Goal: Task Accomplishment & Management: Manage account settings

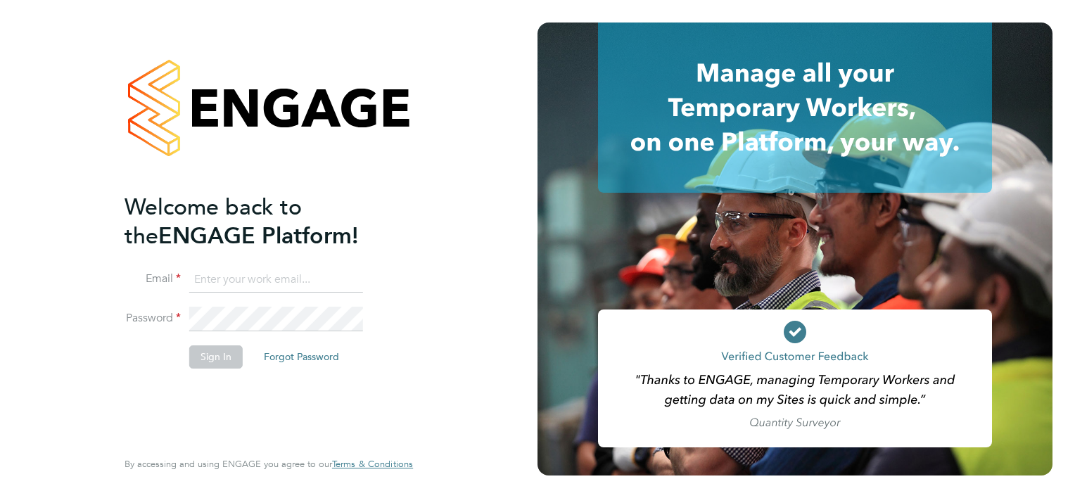
type input "nora@legacie.co.uk"
click at [210, 350] on button "Sign In" at bounding box center [215, 356] width 53 height 23
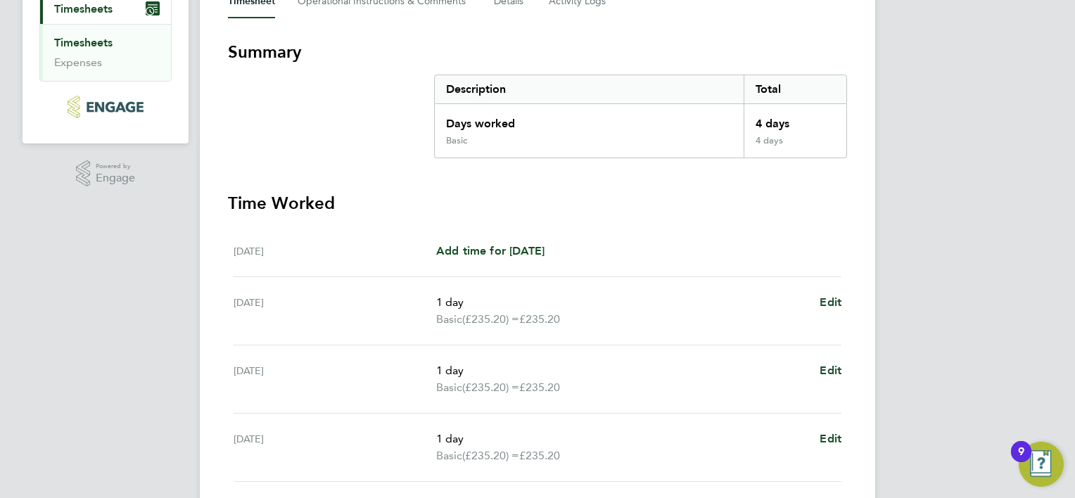
scroll to position [70, 0]
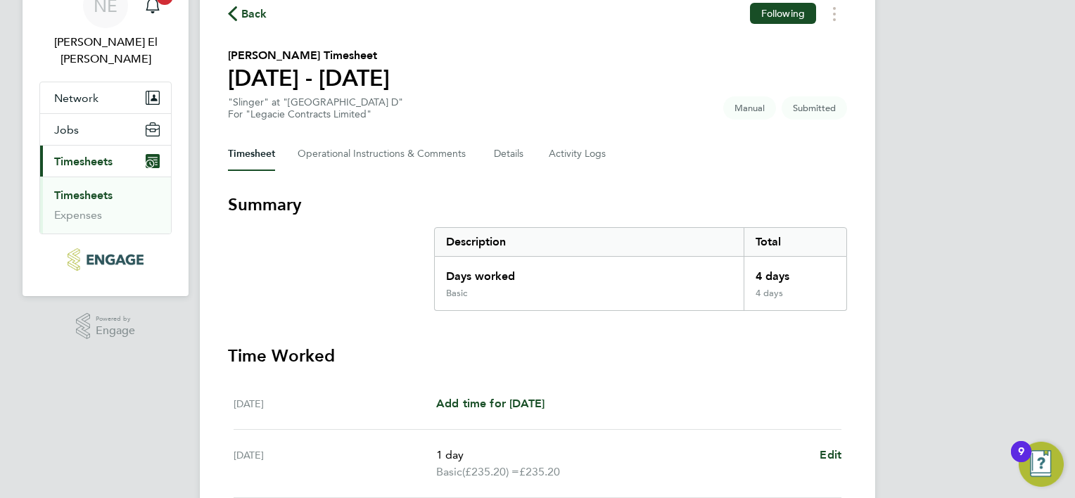
click at [254, 14] on span "Back" at bounding box center [254, 14] width 26 height 17
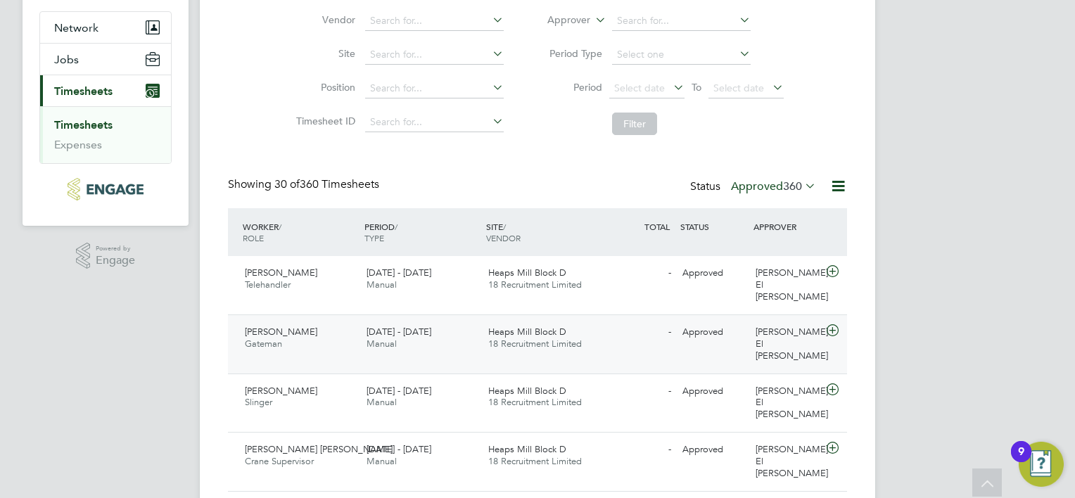
click at [539, 339] on div "Heaps Mill Block D 18 Recruitment Limited" at bounding box center [543, 338] width 122 height 35
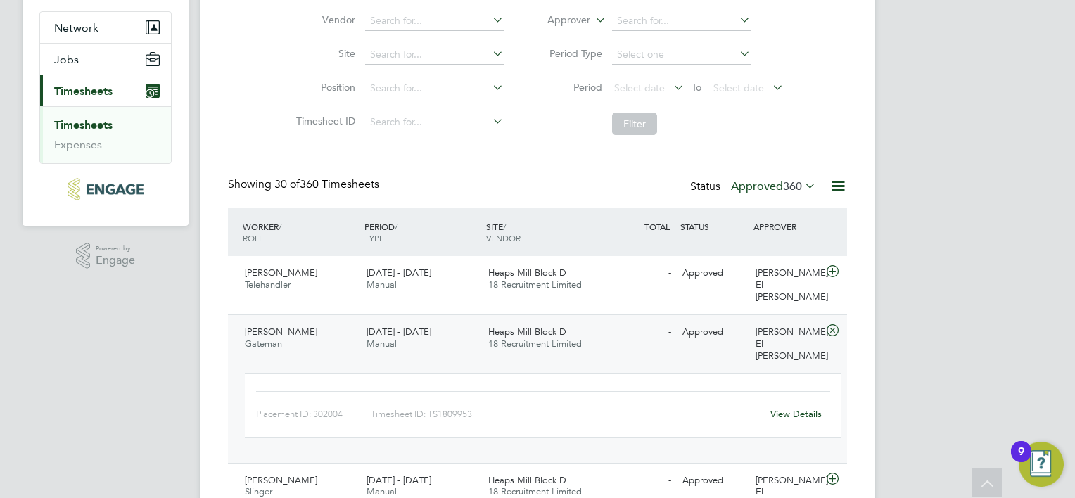
click at [790, 408] on link "View Details" at bounding box center [795, 414] width 51 height 12
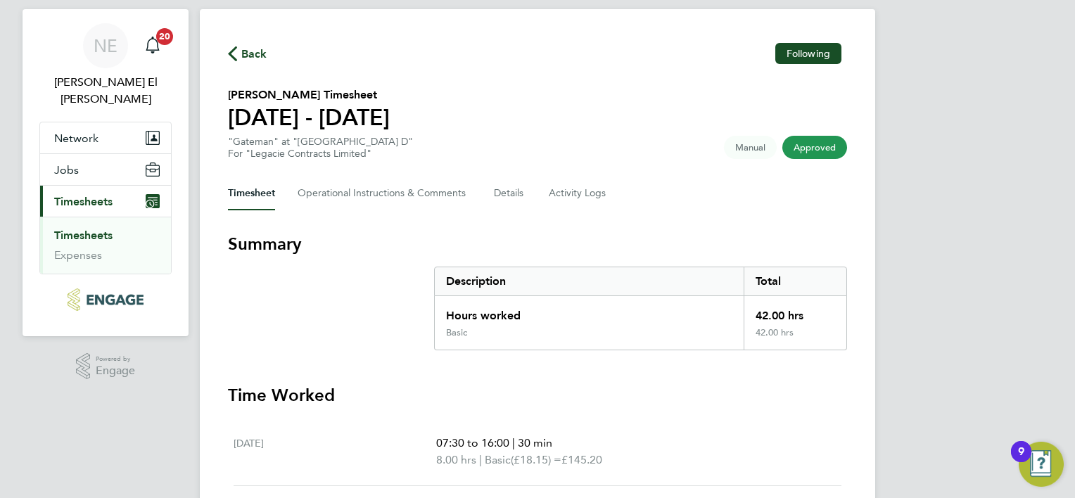
scroll to position [25, 0]
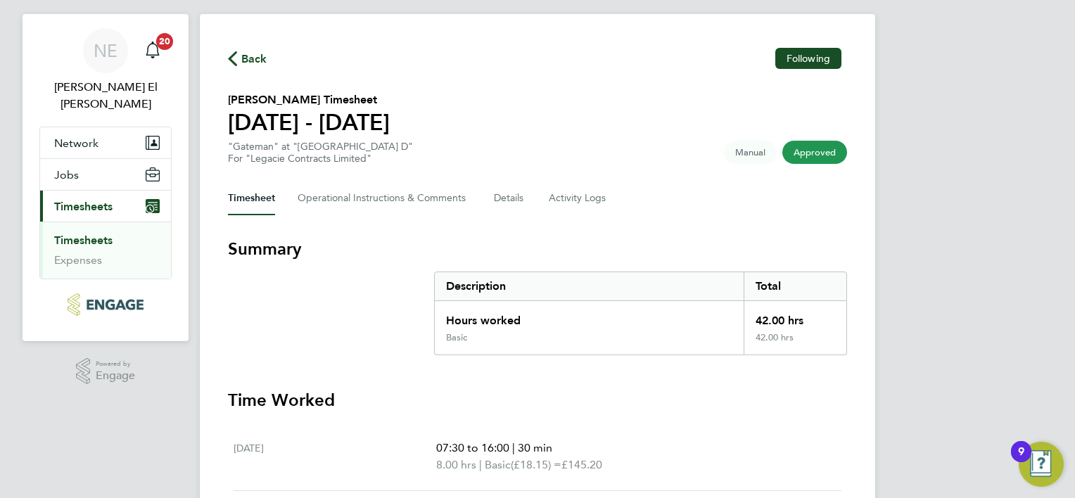
click at [245, 60] on span "Back" at bounding box center [254, 59] width 26 height 17
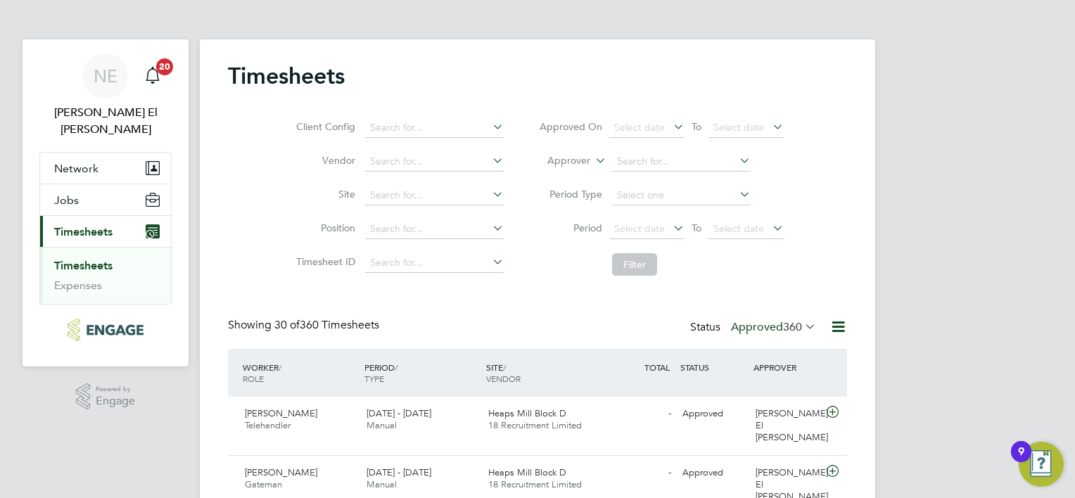
click at [771, 327] on label "Approved 360" at bounding box center [773, 327] width 85 height 14
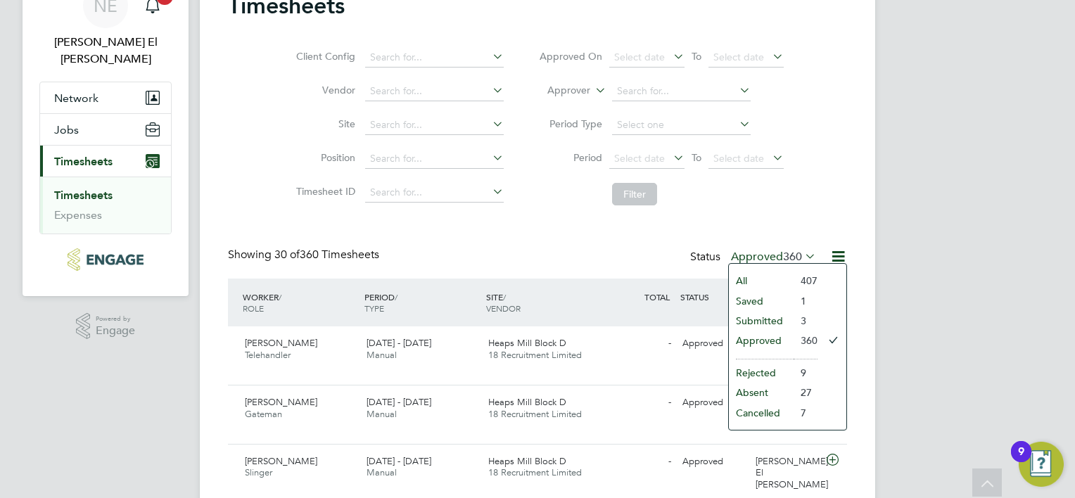
click at [780, 318] on li "Submitted" at bounding box center [761, 321] width 65 height 20
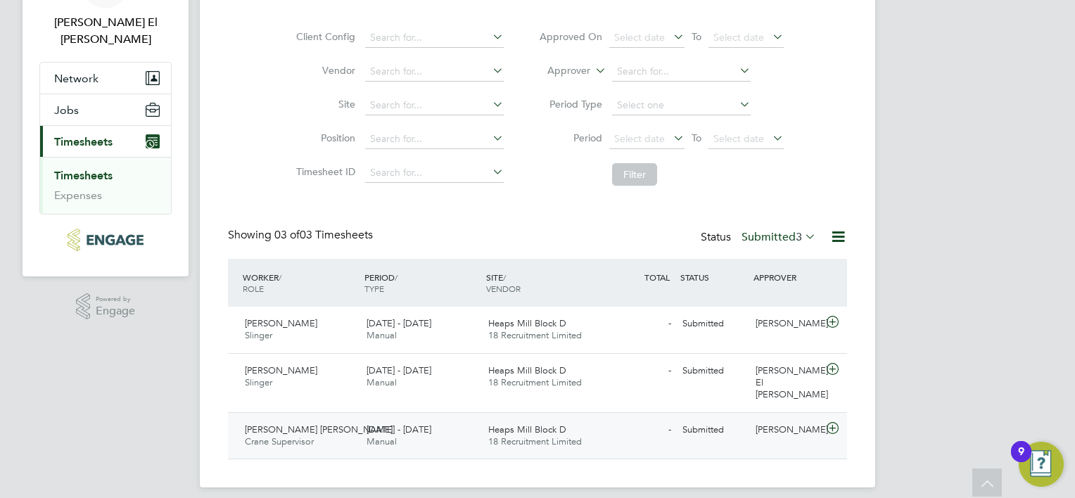
click at [648, 418] on div "- Submitted" at bounding box center [639, 429] width 73 height 23
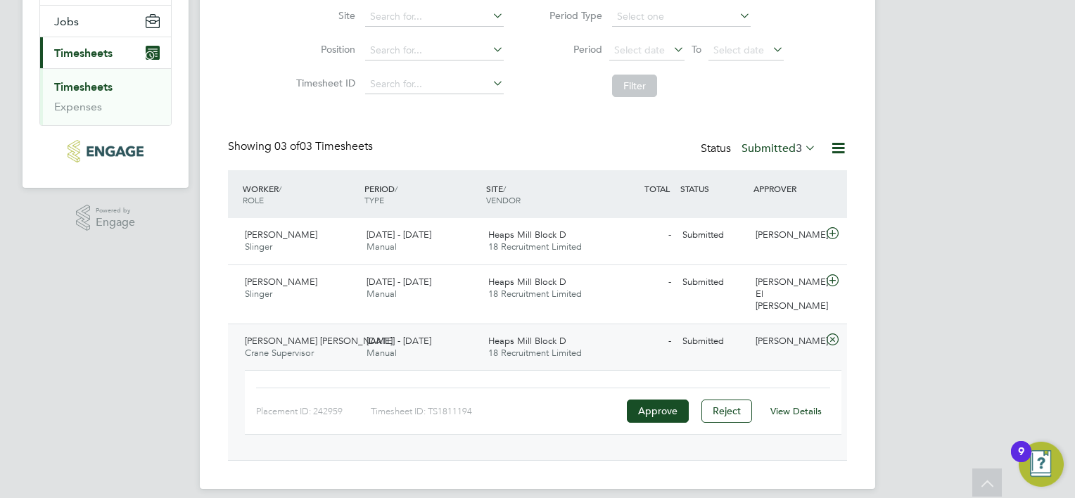
click at [798, 405] on link "View Details" at bounding box center [795, 411] width 51 height 12
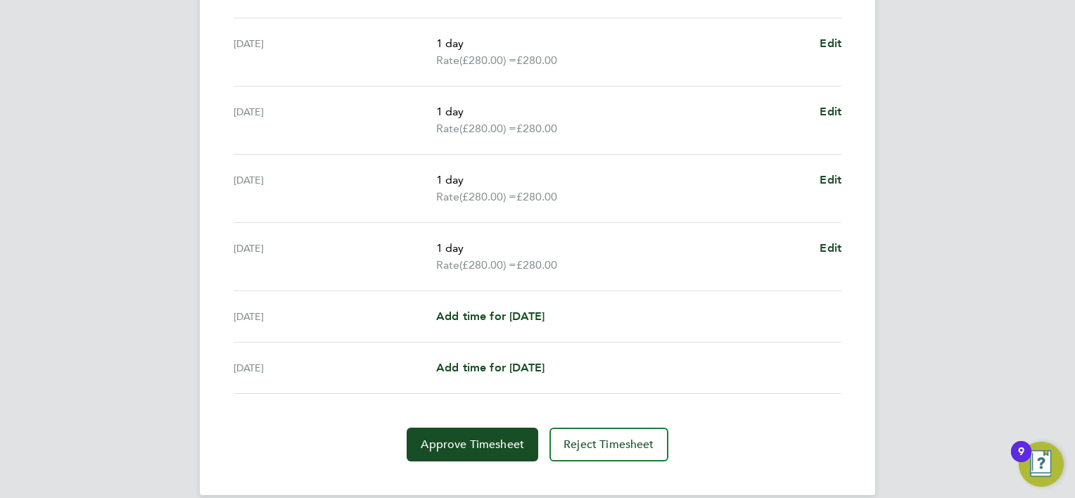
scroll to position [499, 0]
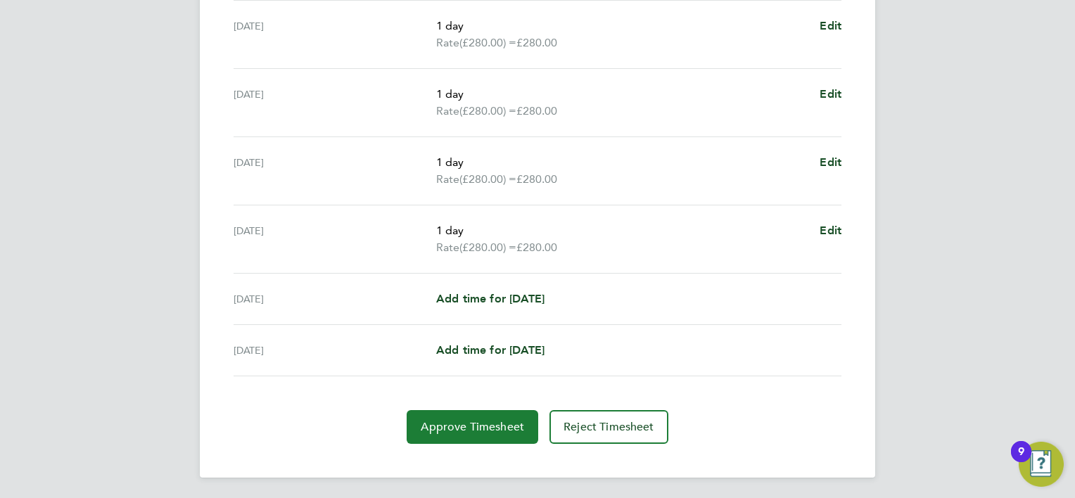
click at [487, 427] on span "Approve Timesheet" at bounding box center [472, 427] width 103 height 14
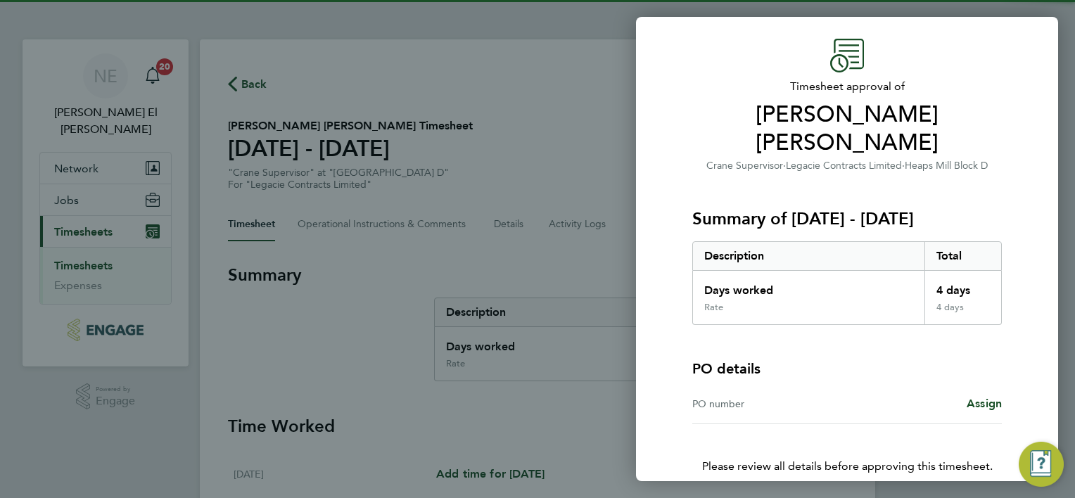
scroll to position [78, 0]
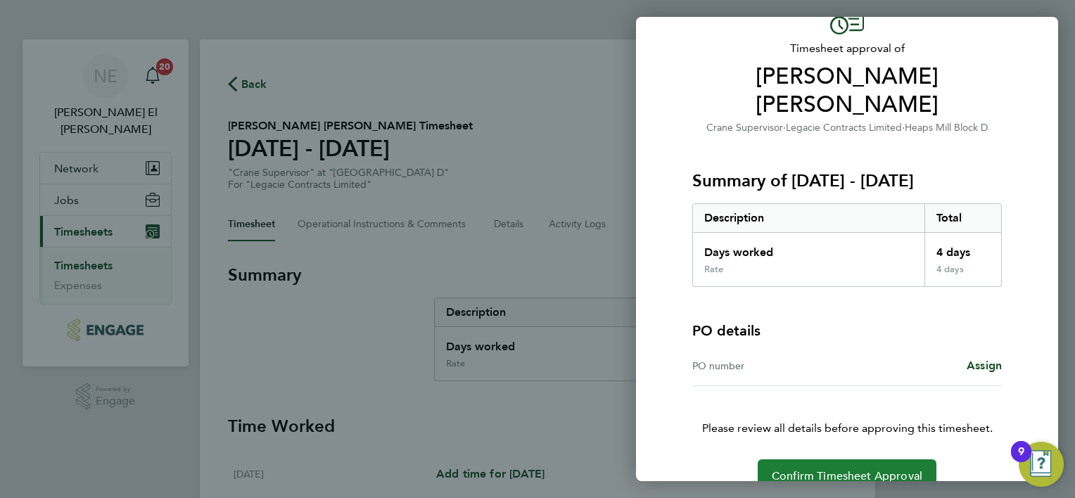
click at [812, 469] on span "Confirm Timesheet Approval" at bounding box center [846, 476] width 150 height 14
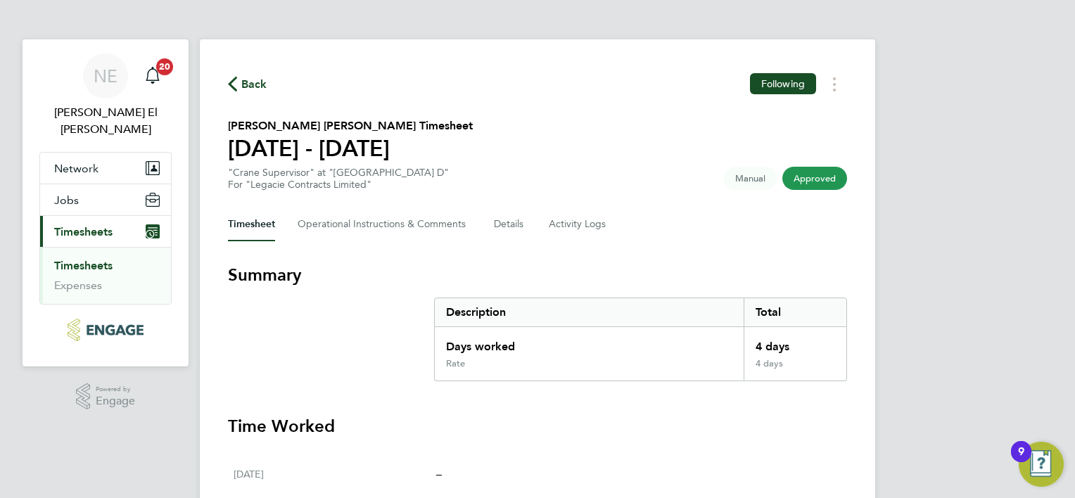
click at [251, 88] on span "Back" at bounding box center [254, 84] width 26 height 17
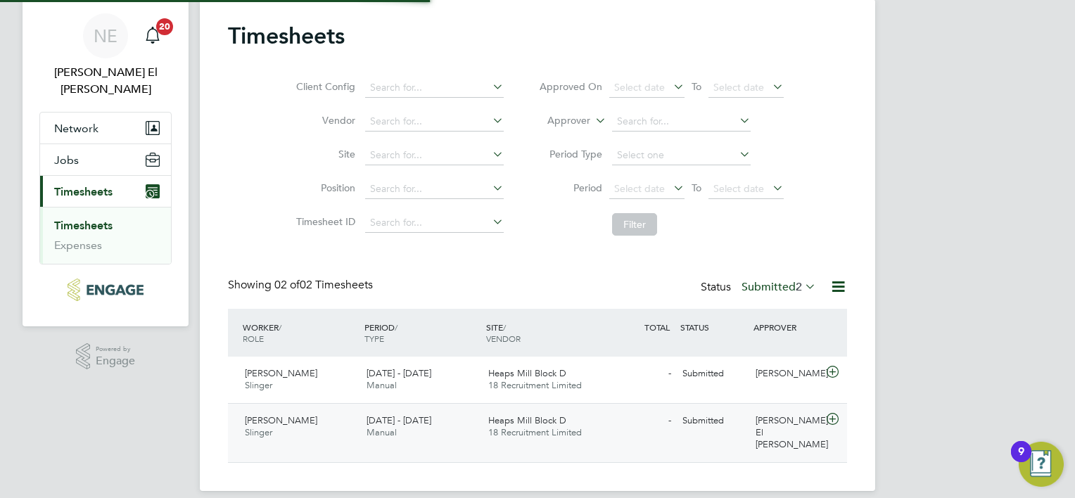
scroll to position [42, 0]
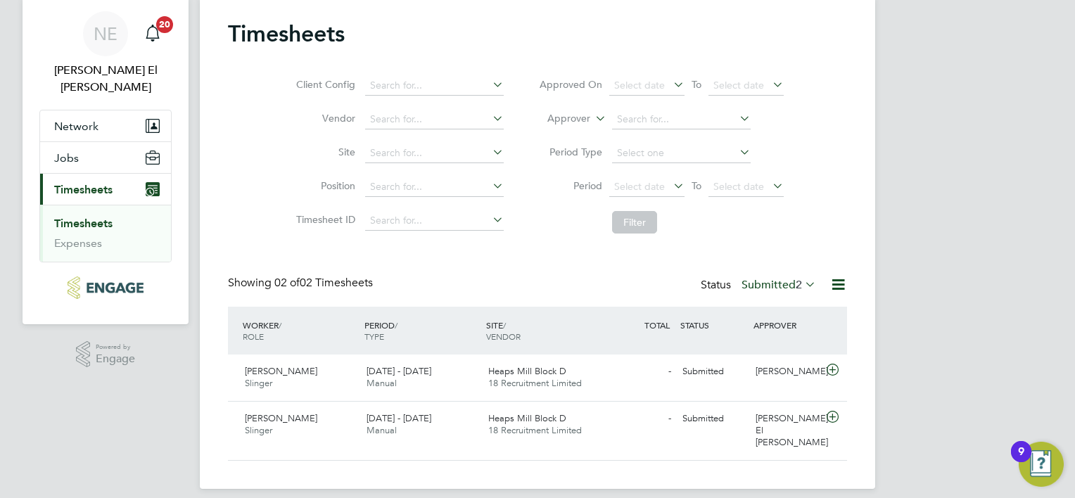
click at [751, 281] on label "Submitted 2" at bounding box center [778, 285] width 75 height 14
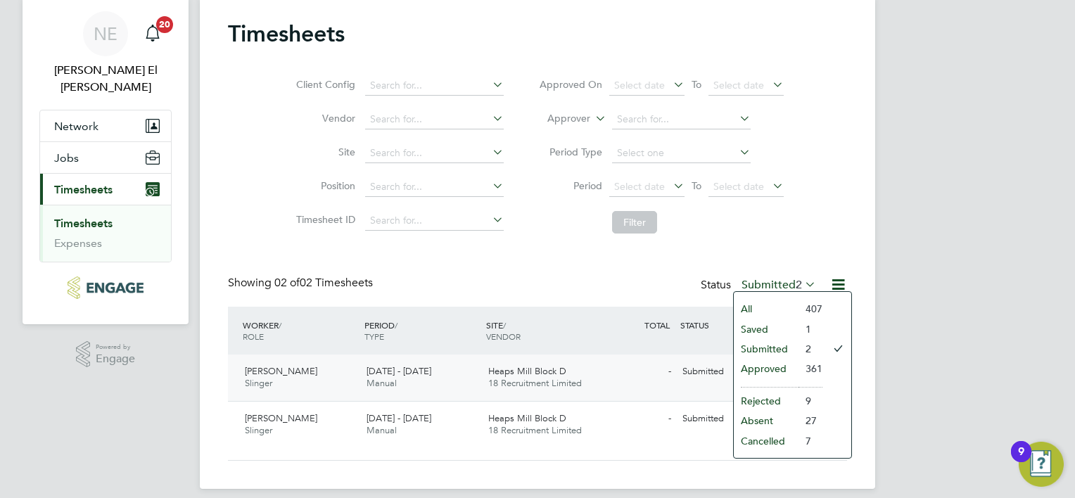
click at [612, 354] on div "Paul Kelly Slinger 25 - 31 Aug 2025 25 - 31 Aug 2025 Manual Heaps Mill Block D …" at bounding box center [537, 377] width 619 height 46
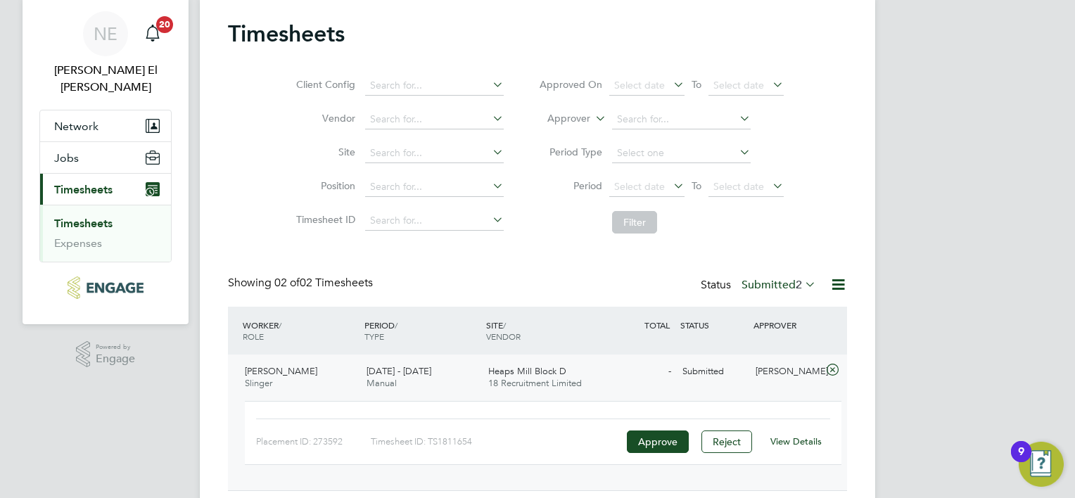
click at [774, 440] on link "View Details" at bounding box center [795, 441] width 51 height 12
click at [957, 342] on div "NE Nora El Gendy Notifications 20 Applications: Network Sites Jobs Placements C…" at bounding box center [537, 279] width 1075 height 643
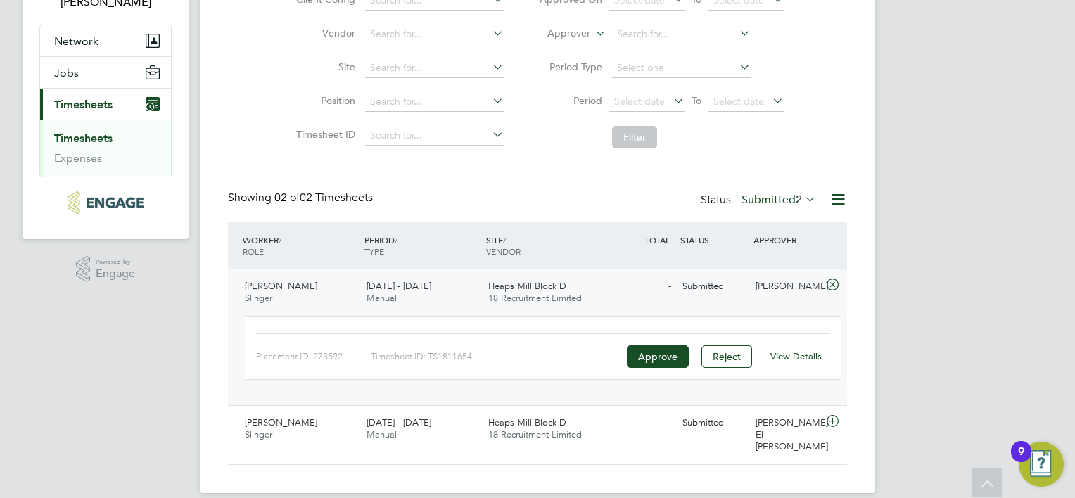
scroll to position [132, 0]
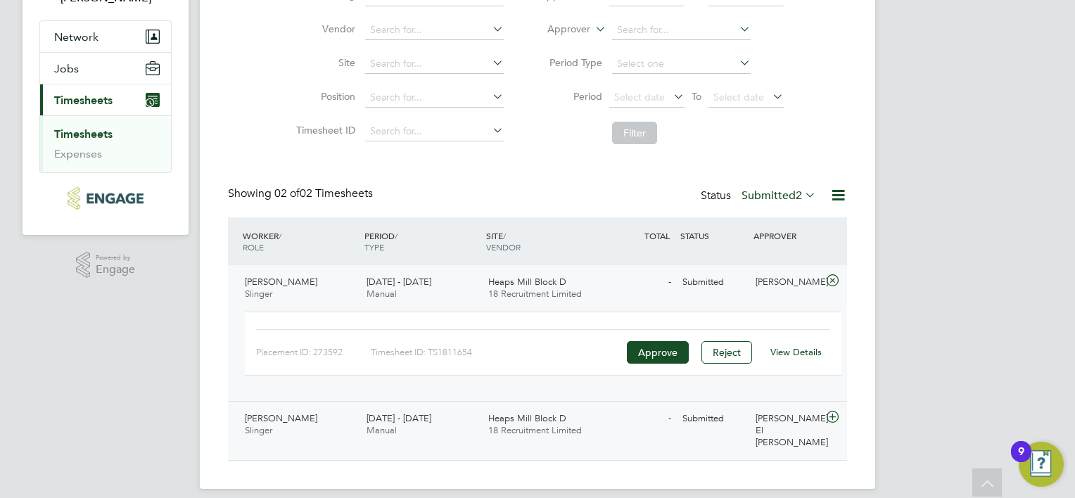
drag, startPoint x: 239, startPoint y: 419, endPoint x: 297, endPoint y: 416, distance: 57.8
click at [297, 416] on div "Jack Roberts Slinger 25 - 31 Aug 2025" at bounding box center [300, 424] width 122 height 35
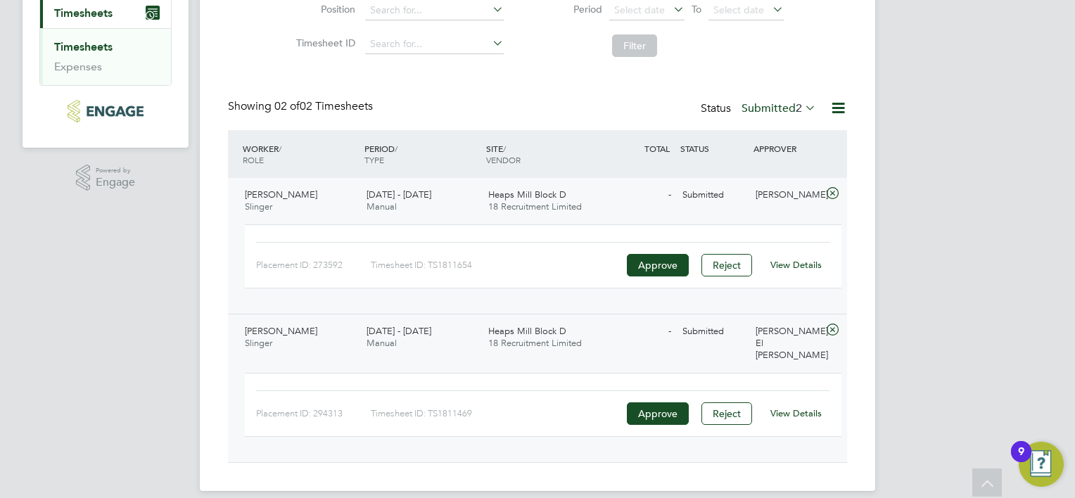
scroll to position [220, 0]
drag, startPoint x: 301, startPoint y: 332, endPoint x: 253, endPoint y: 329, distance: 47.9
click at [253, 329] on div "Jack Roberts Slinger 25 - 31 Aug 2025" at bounding box center [300, 336] width 122 height 35
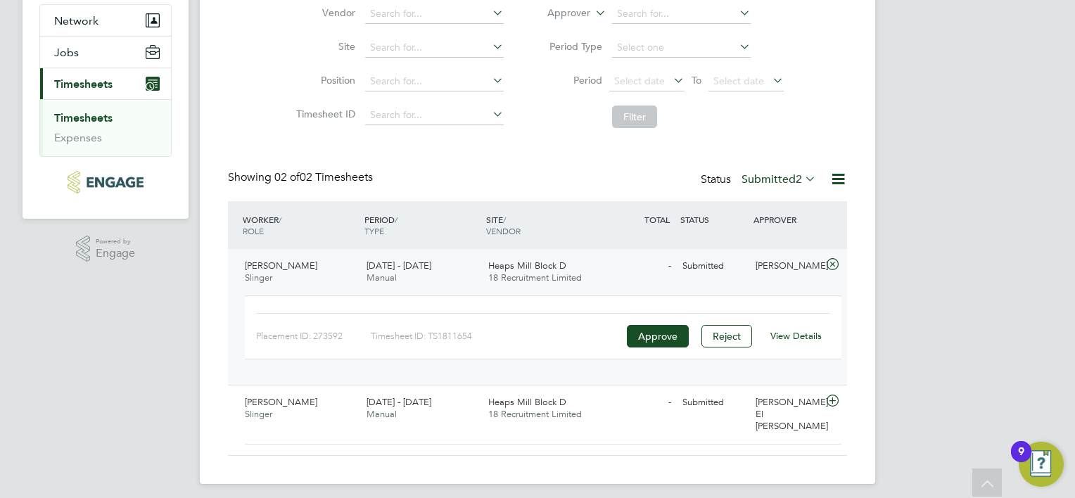
scroll to position [132, 0]
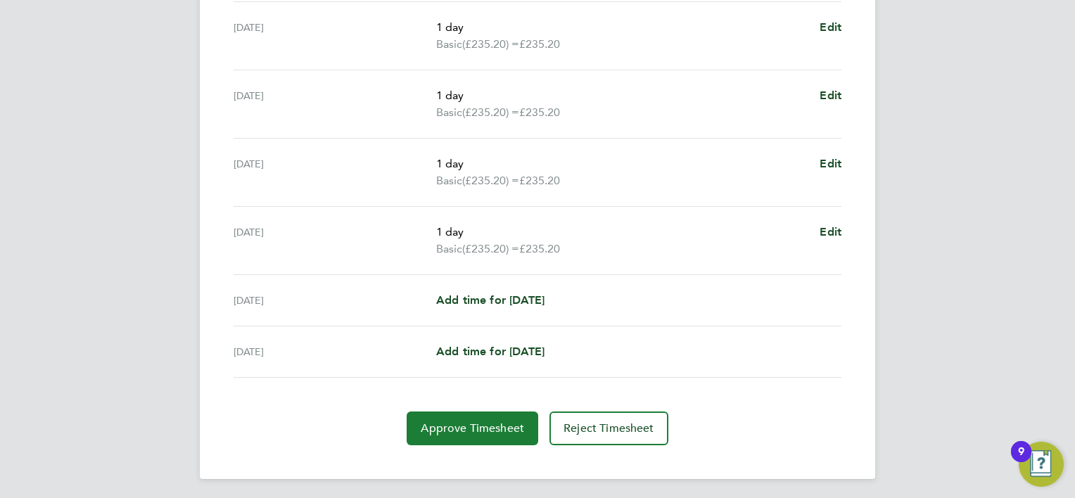
scroll to position [499, 0]
click at [526, 432] on button "Approve Timesheet" at bounding box center [472, 427] width 132 height 34
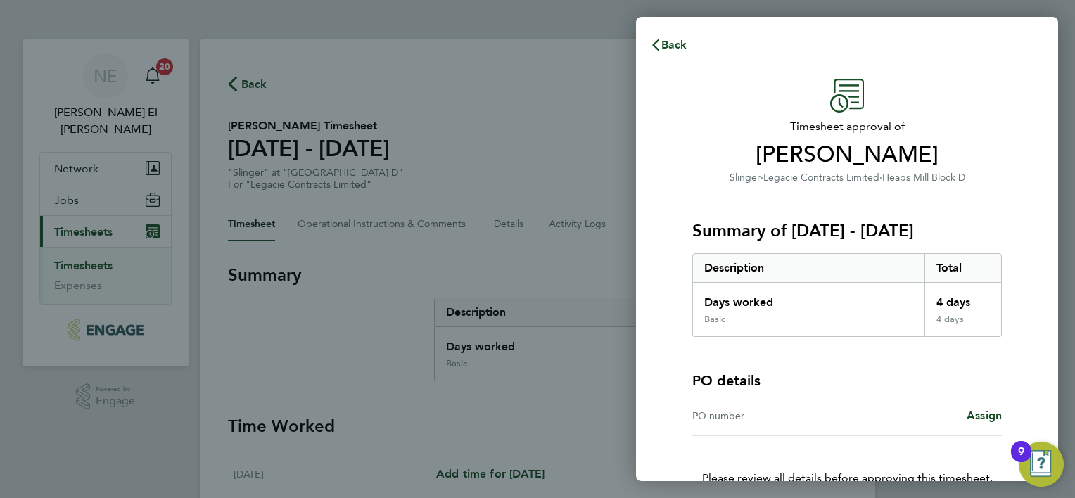
scroll to position [78, 0]
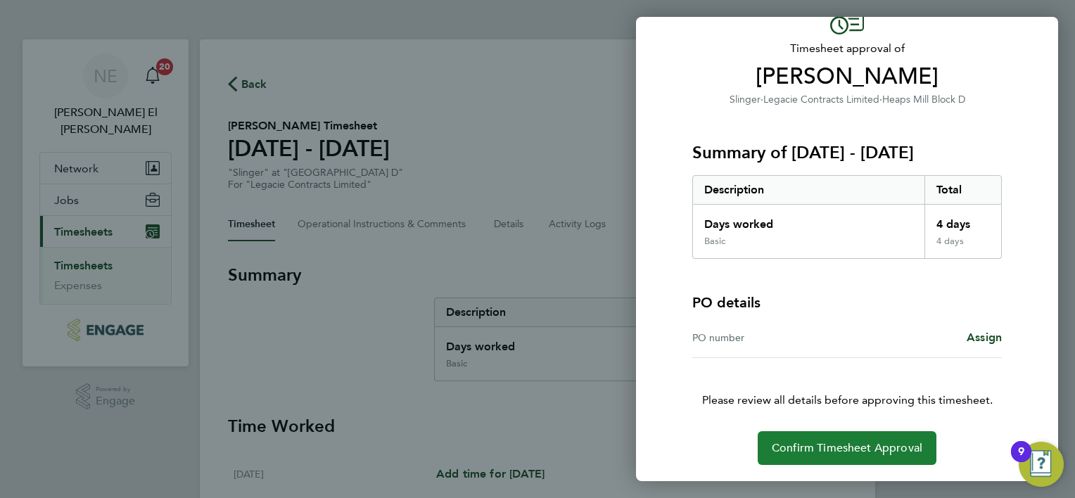
click at [845, 449] on span "Confirm Timesheet Approval" at bounding box center [846, 448] width 150 height 14
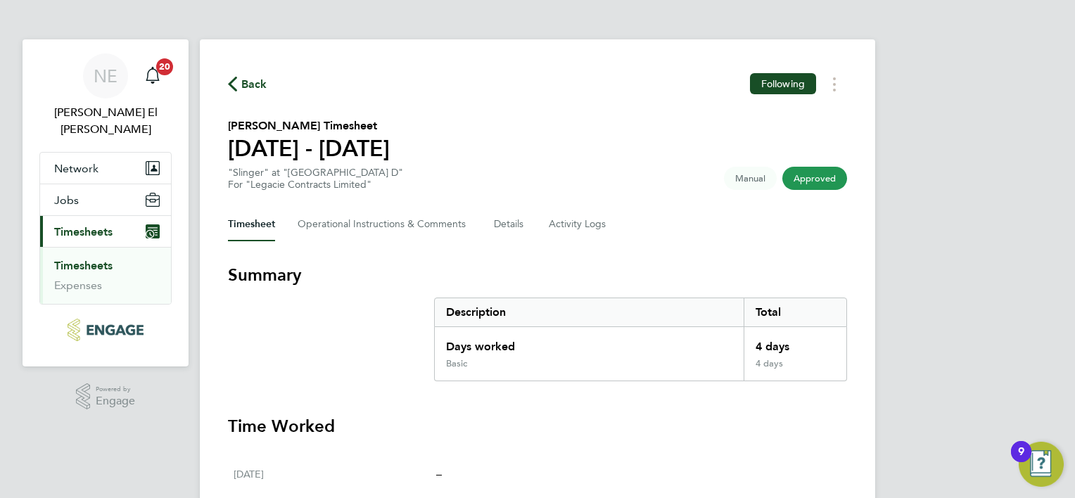
click at [73, 259] on link "Timesheets" at bounding box center [83, 265] width 58 height 13
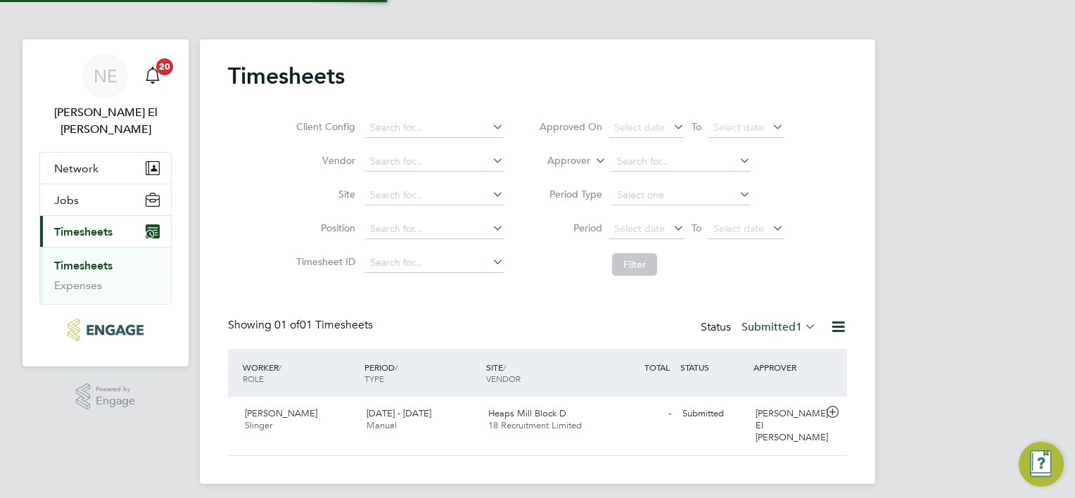
scroll to position [35, 122]
click at [429, 417] on span "[DATE] - [DATE]" at bounding box center [398, 413] width 65 height 12
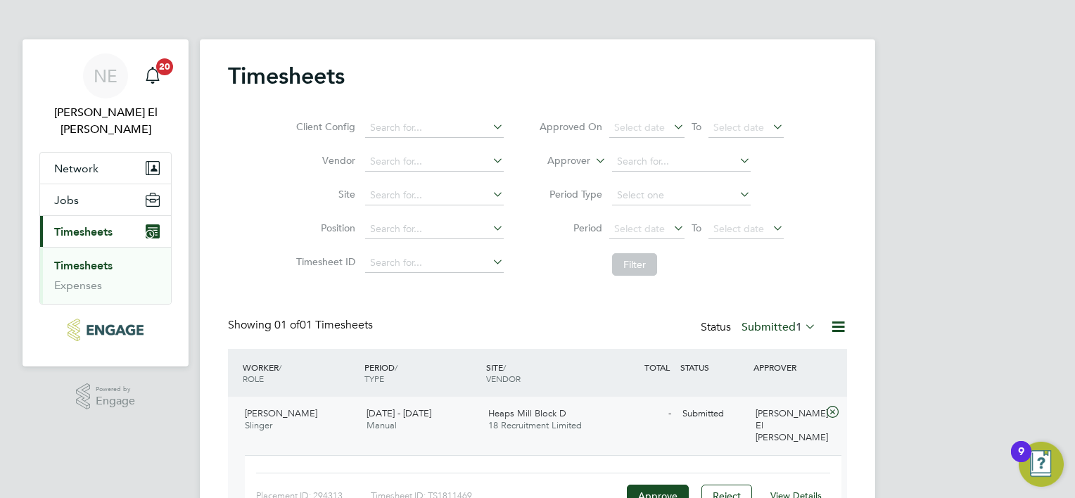
click at [782, 489] on link "View Details" at bounding box center [795, 495] width 51 height 12
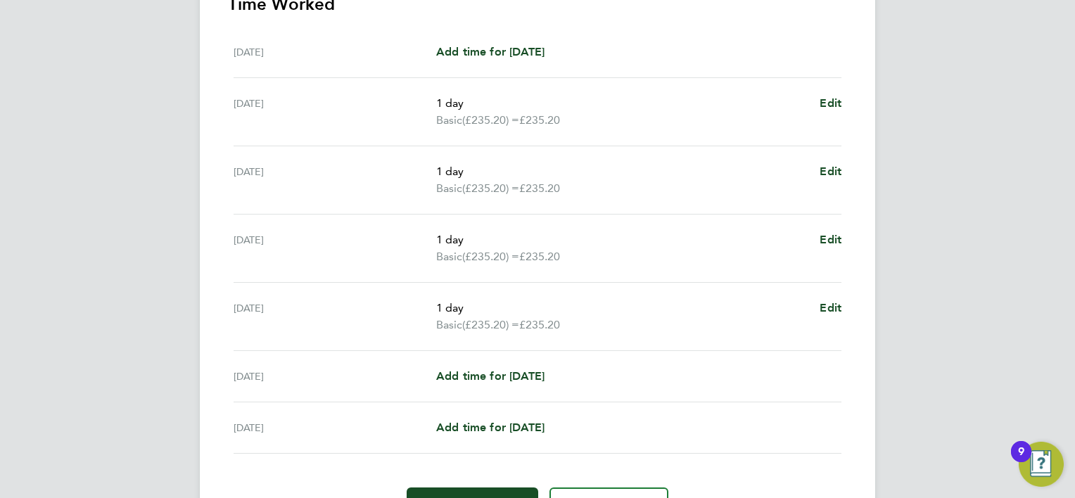
scroll to position [492, 0]
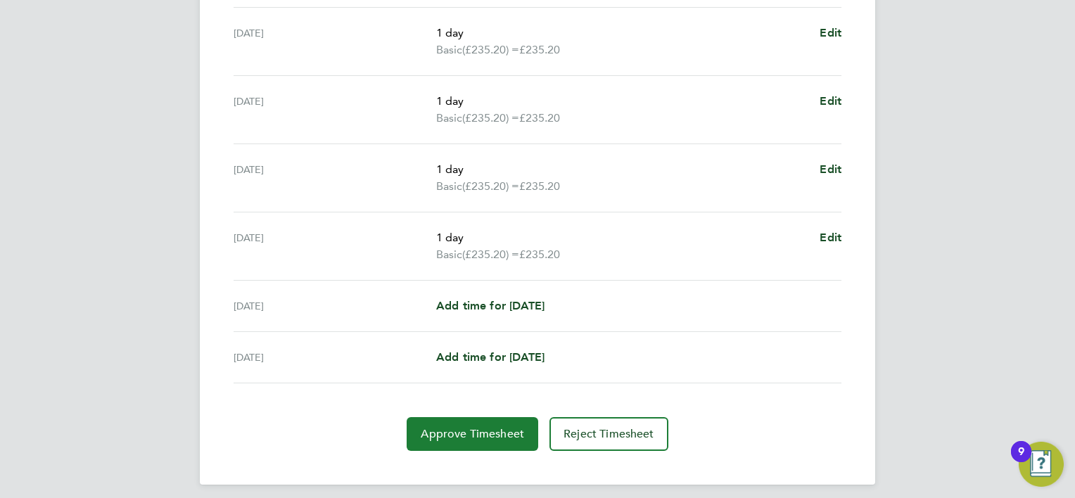
click at [489, 428] on span "Approve Timesheet" at bounding box center [472, 434] width 103 height 14
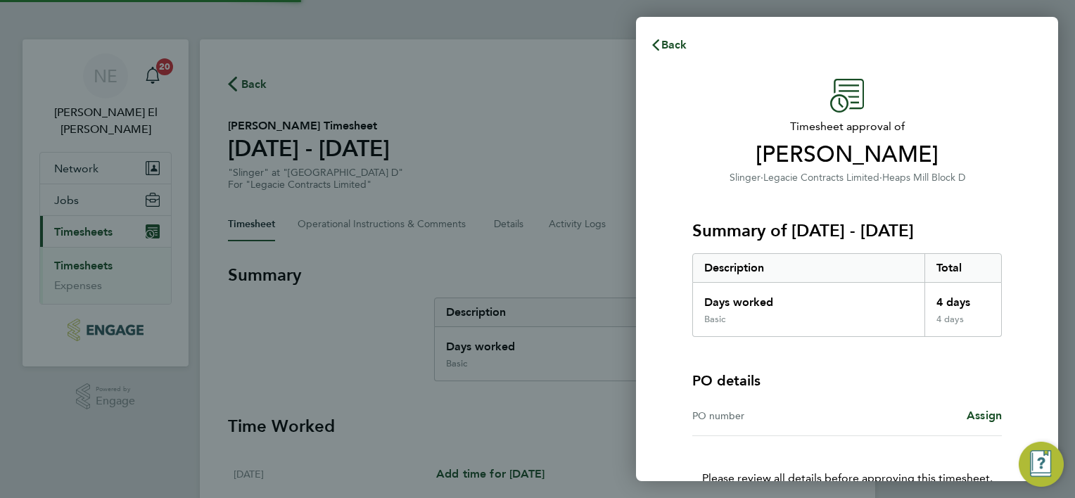
scroll to position [78, 0]
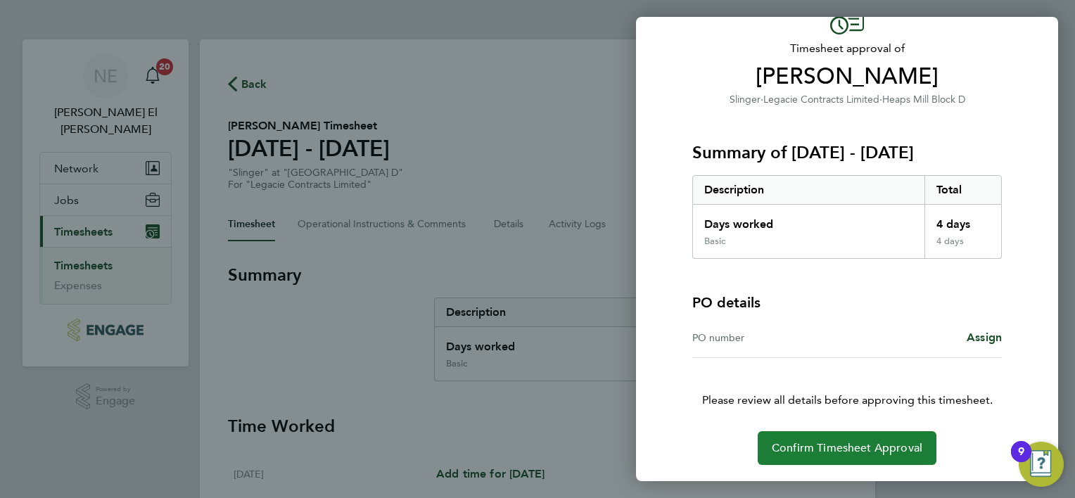
click at [785, 440] on button "Confirm Timesheet Approval" at bounding box center [846, 448] width 179 height 34
